Goal: Transaction & Acquisition: Purchase product/service

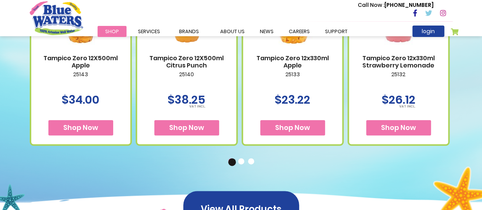
scroll to position [420, 0]
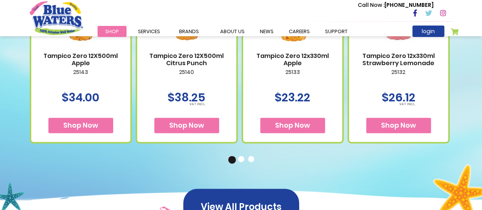
click at [239, 158] on button "2" at bounding box center [242, 160] width 8 height 8
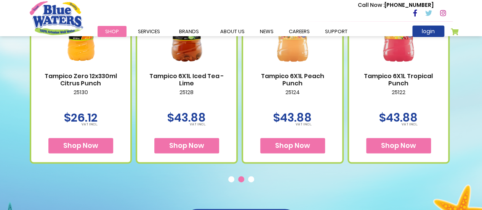
scroll to position [402, 0]
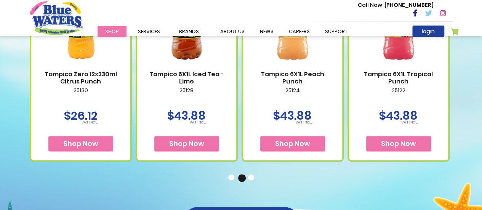
click at [251, 181] on button "3" at bounding box center [252, 178] width 8 height 8
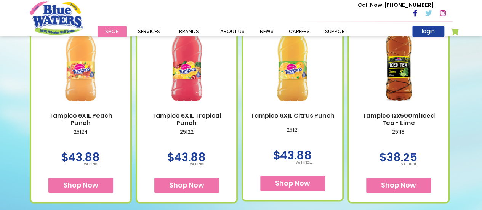
scroll to position [361, 0]
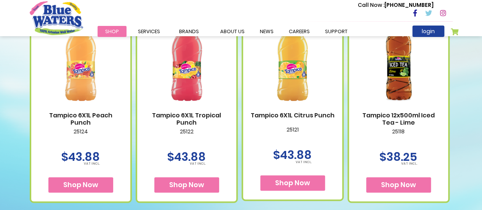
click at [403, 118] on link "Tampico 12x500ml Iced Tea - Lime" at bounding box center [398, 119] width 84 height 14
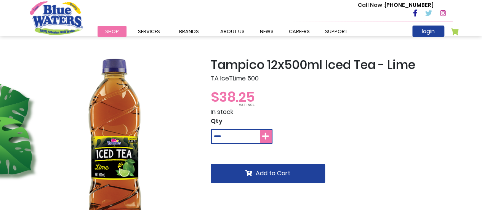
click at [265, 137] on icon at bounding box center [265, 137] width 7 height 8
click at [215, 137] on icon at bounding box center [217, 137] width 7 height 8
click at [267, 135] on icon at bounding box center [265, 137] width 7 height 8
type input "*"
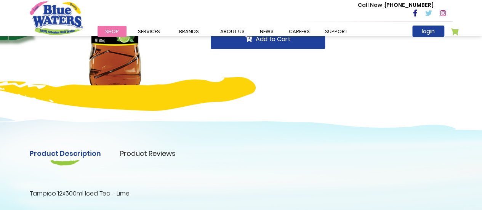
scroll to position [134, 0]
